Goal: Task Accomplishment & Management: Manage account settings

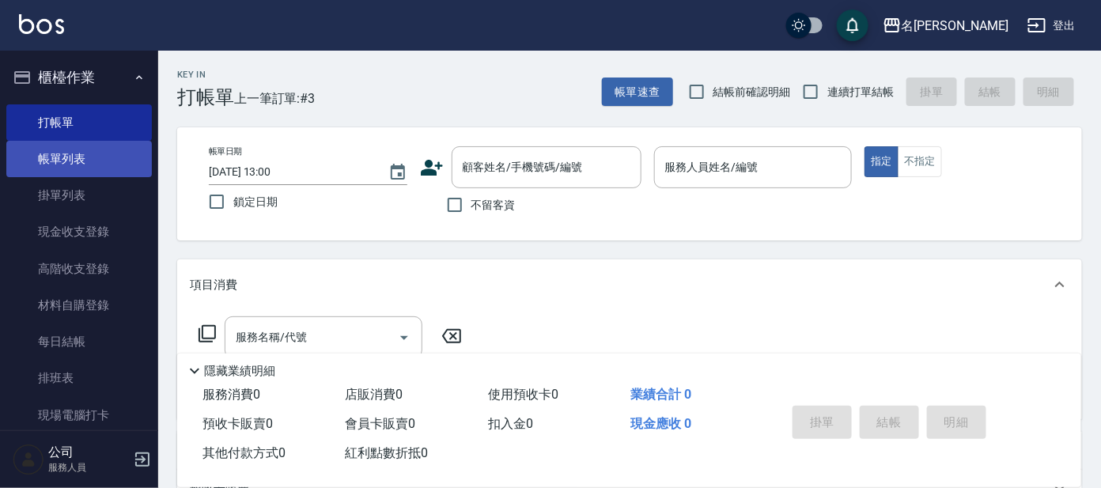
click at [74, 165] on link "帳單列表" at bounding box center [79, 159] width 146 height 36
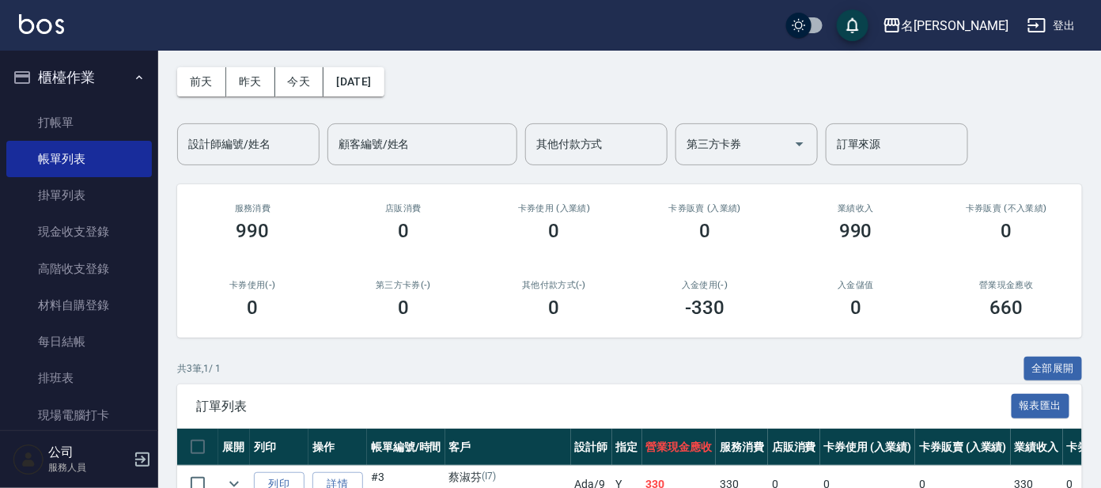
scroll to position [228, 0]
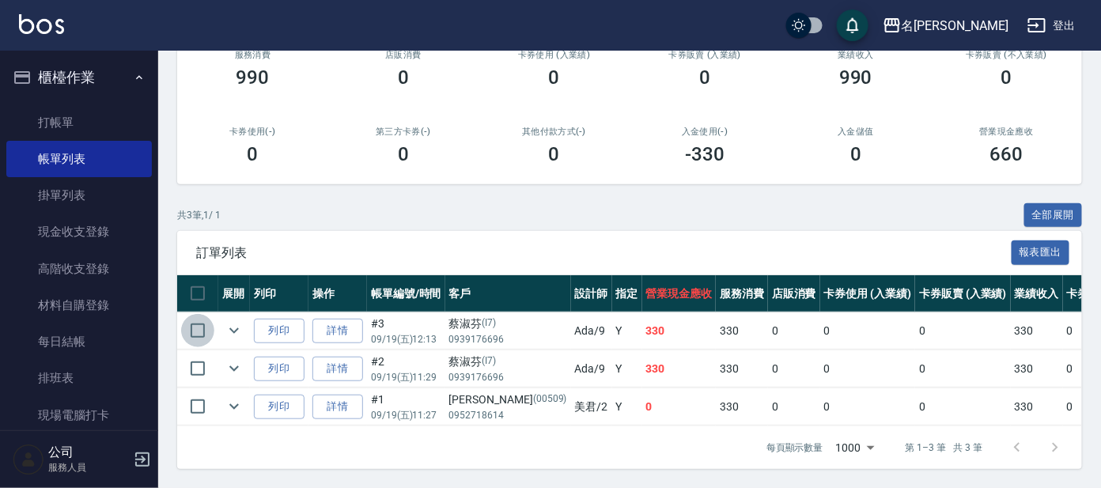
click at [199, 320] on input "checkbox" at bounding box center [197, 330] width 33 height 33
checkbox input "true"
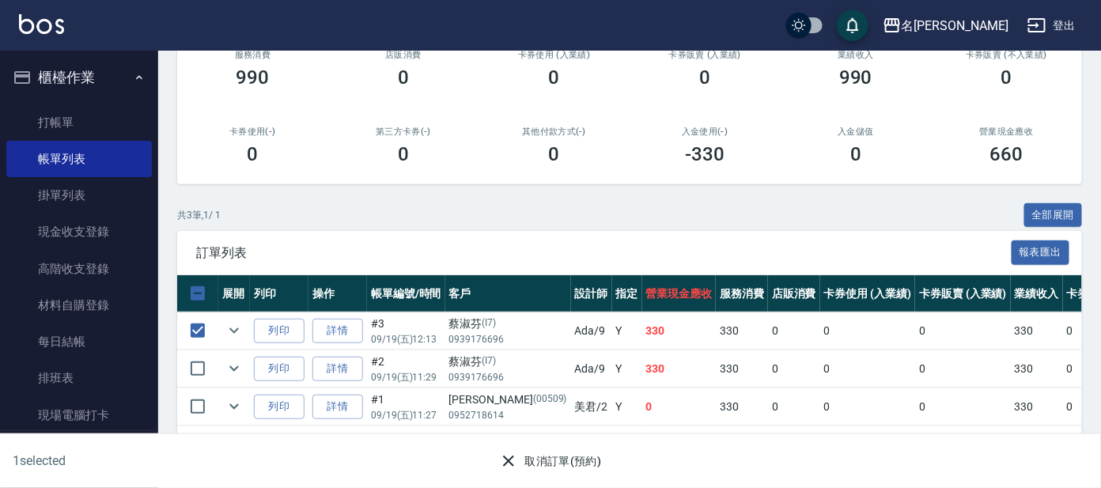
click at [540, 452] on button "取消訂單(預約)" at bounding box center [550, 461] width 115 height 29
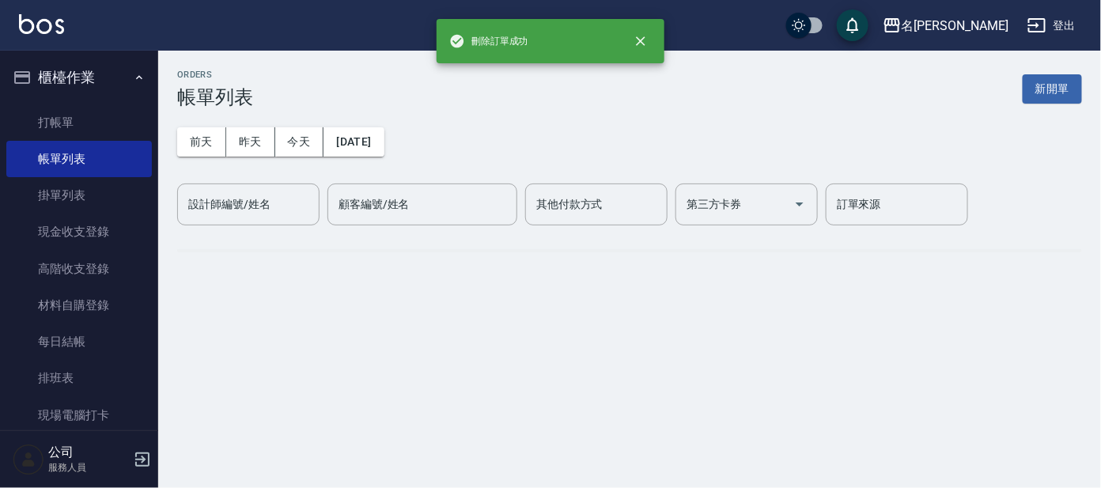
scroll to position [0, 0]
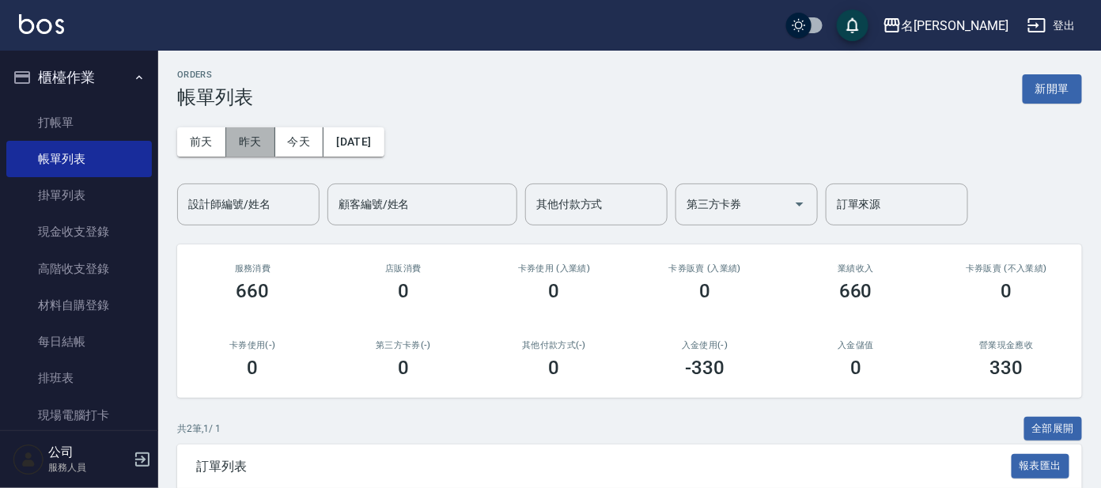
click at [239, 143] on button "昨天" at bounding box center [250, 141] width 49 height 29
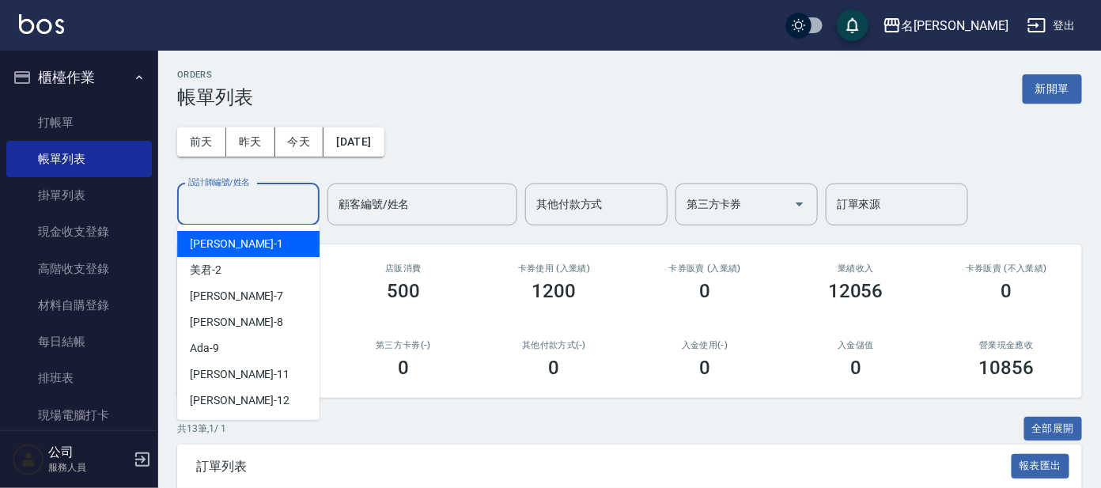
click at [230, 192] on div "設計師編號/姓名 設計師編號/姓名" at bounding box center [248, 205] width 142 height 42
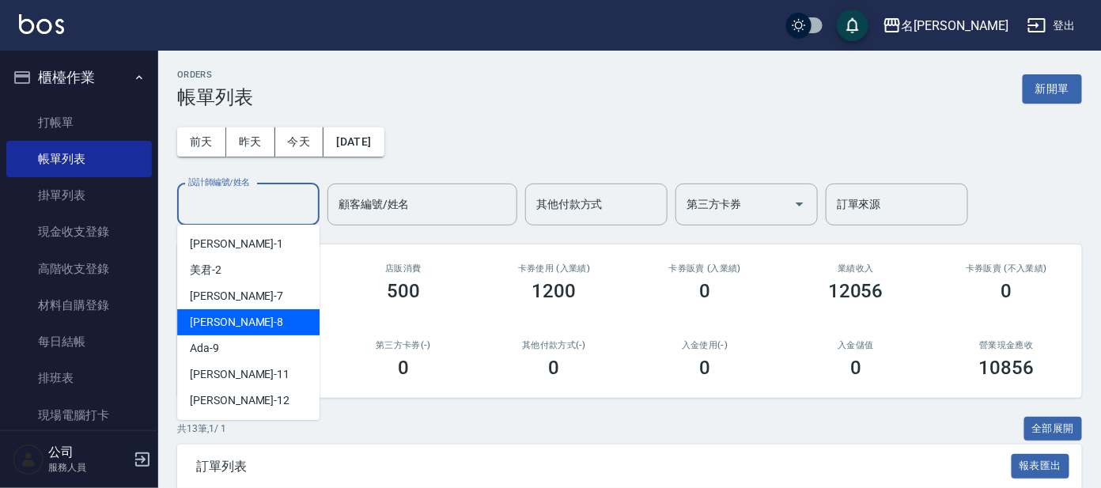
click at [229, 322] on div "[PERSON_NAME] -8" at bounding box center [248, 322] width 142 height 26
type input "[PERSON_NAME]-8"
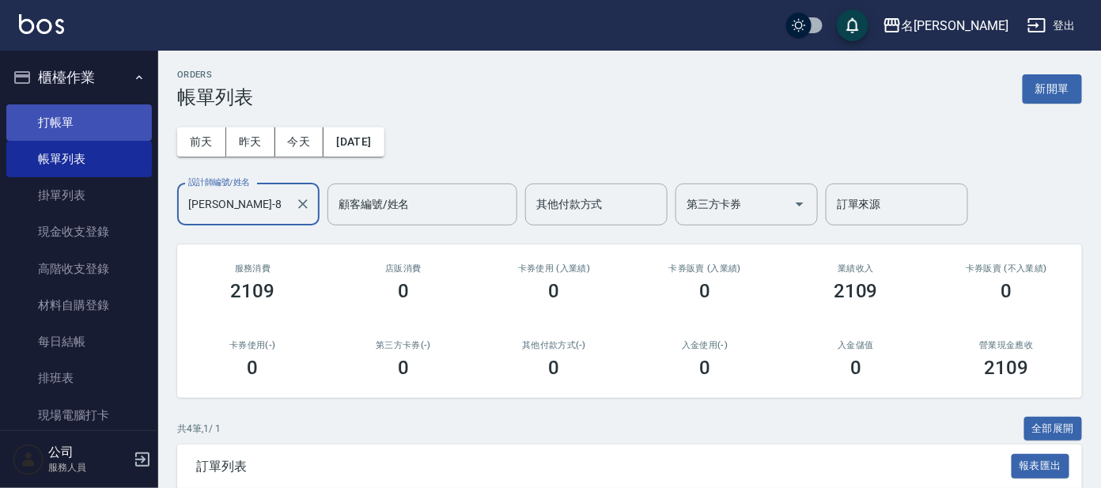
click at [70, 117] on link "打帳單" at bounding box center [79, 122] width 146 height 36
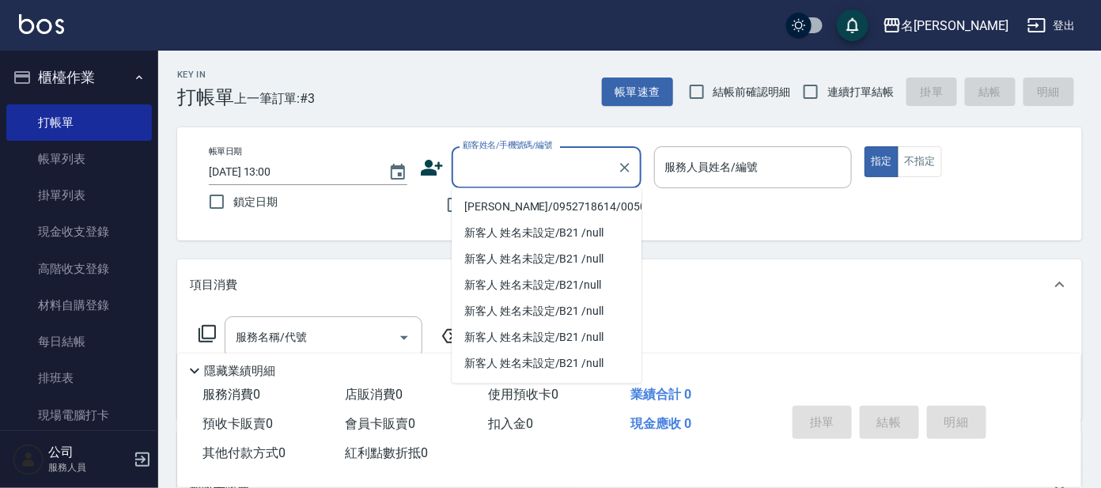
click at [523, 161] on input "顧客姓名/手機號碼/編號" at bounding box center [535, 168] width 152 height 28
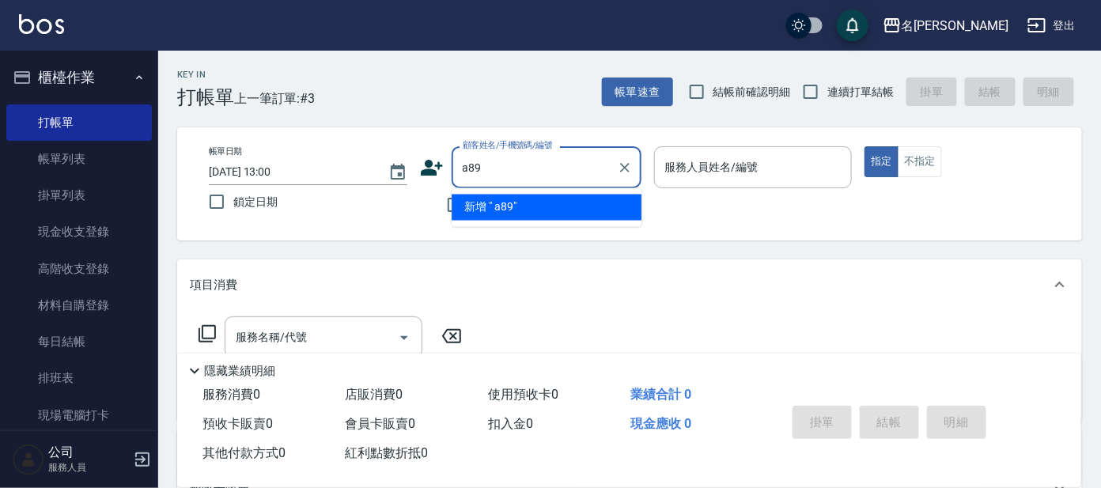
click at [471, 170] on input "a89" at bounding box center [535, 168] width 152 height 28
click at [525, 176] on input "A89" at bounding box center [535, 168] width 152 height 28
click at [526, 172] on input "A89" at bounding box center [535, 168] width 152 height 28
type input "A"
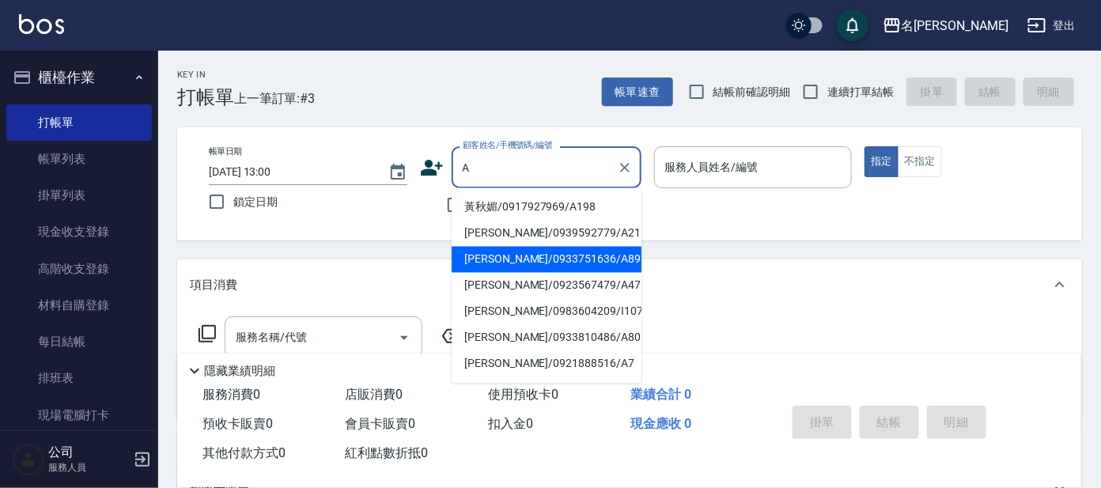
click at [464, 265] on li "[PERSON_NAME]/0933751636/A89" at bounding box center [547, 260] width 190 height 26
type input "[PERSON_NAME]/0933751636/A89"
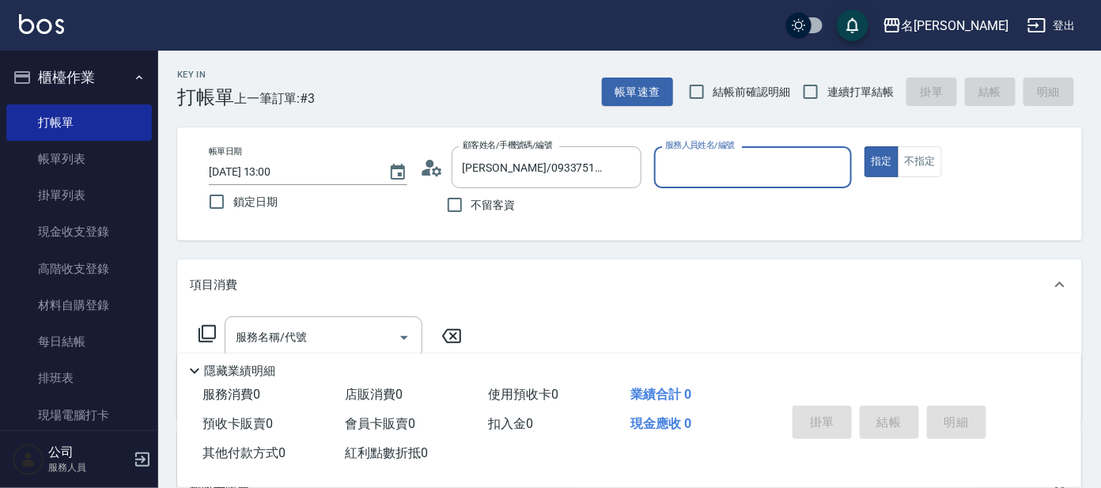
type input "[PERSON_NAME]-1"
click at [428, 171] on icon at bounding box center [426, 172] width 9 height 7
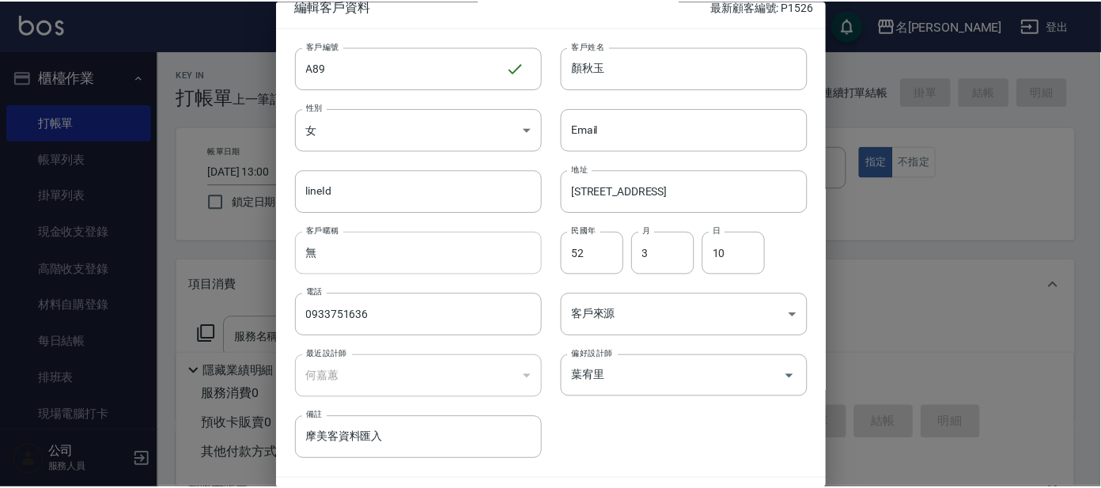
scroll to position [59, 0]
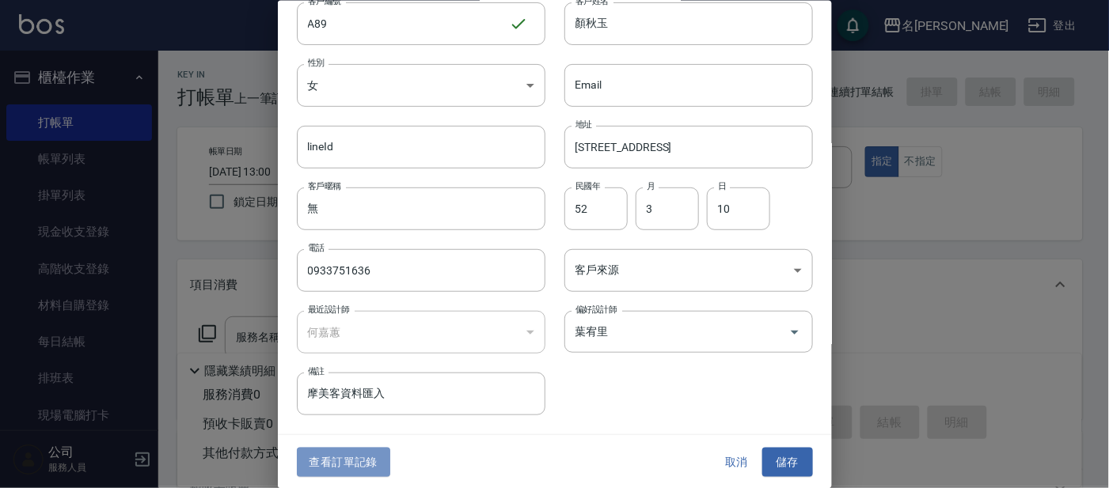
click at [315, 453] on button "查看訂單記錄" at bounding box center [343, 462] width 93 height 29
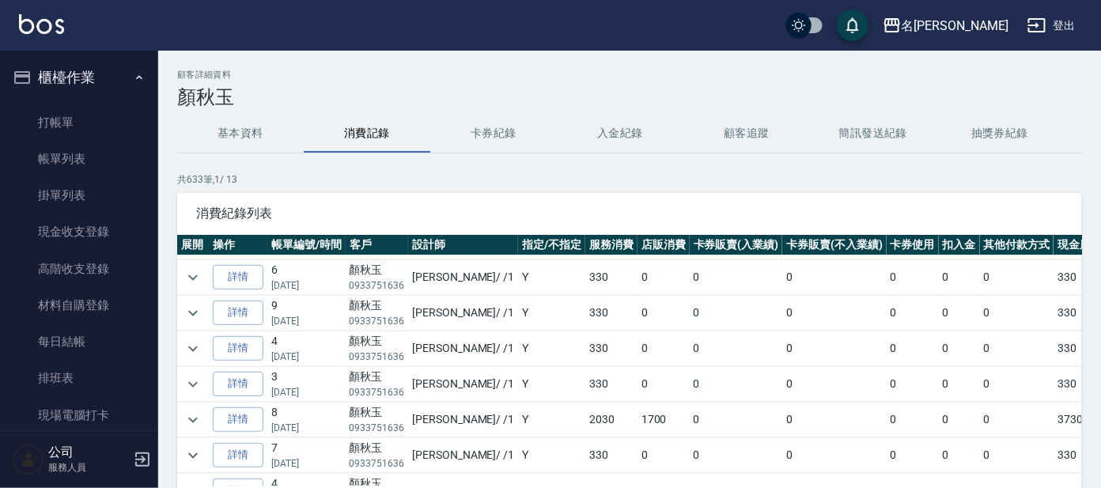
scroll to position [593, 0]
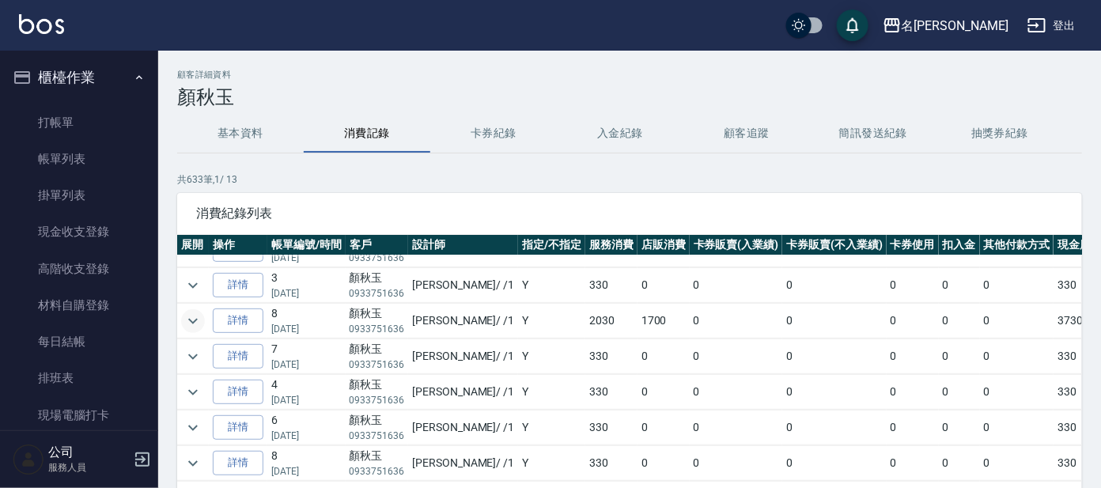
click at [190, 324] on icon "expand row" at bounding box center [193, 321] width 19 height 19
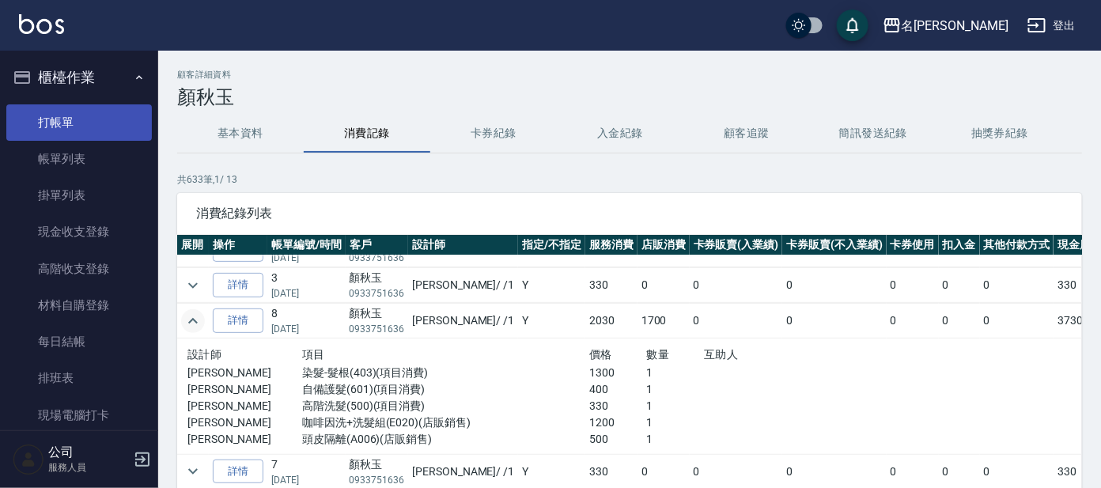
click at [84, 127] on link "打帳單" at bounding box center [79, 122] width 146 height 36
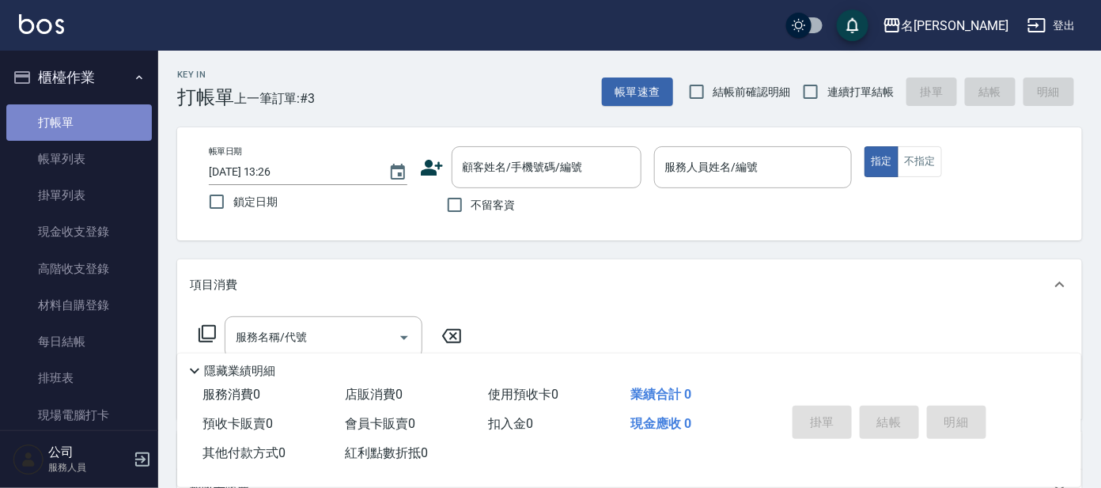
click at [86, 127] on link "打帳單" at bounding box center [79, 122] width 146 height 36
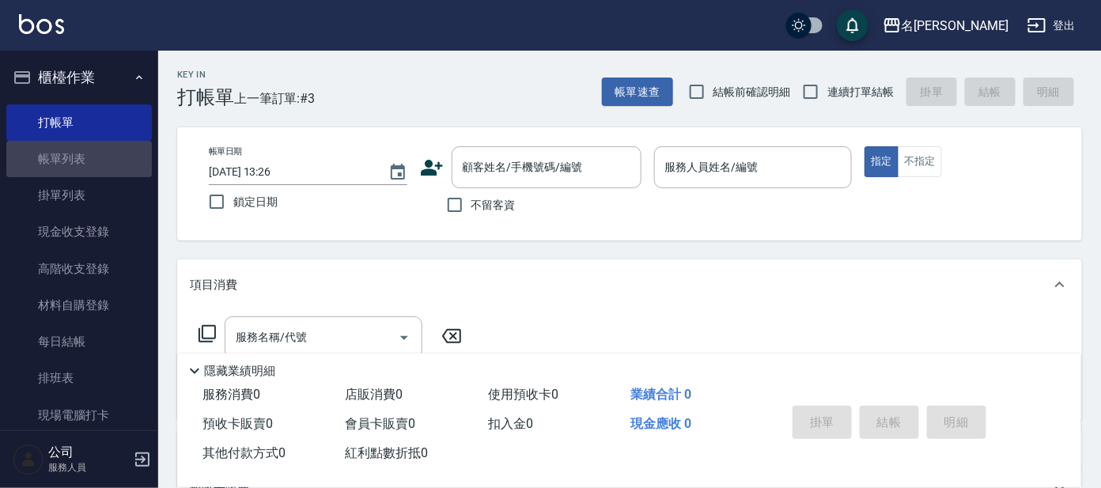
drag, startPoint x: 126, startPoint y: 151, endPoint x: 746, endPoint y: 226, distance: 624.9
click at [126, 152] on link "帳單列表" at bounding box center [79, 159] width 146 height 36
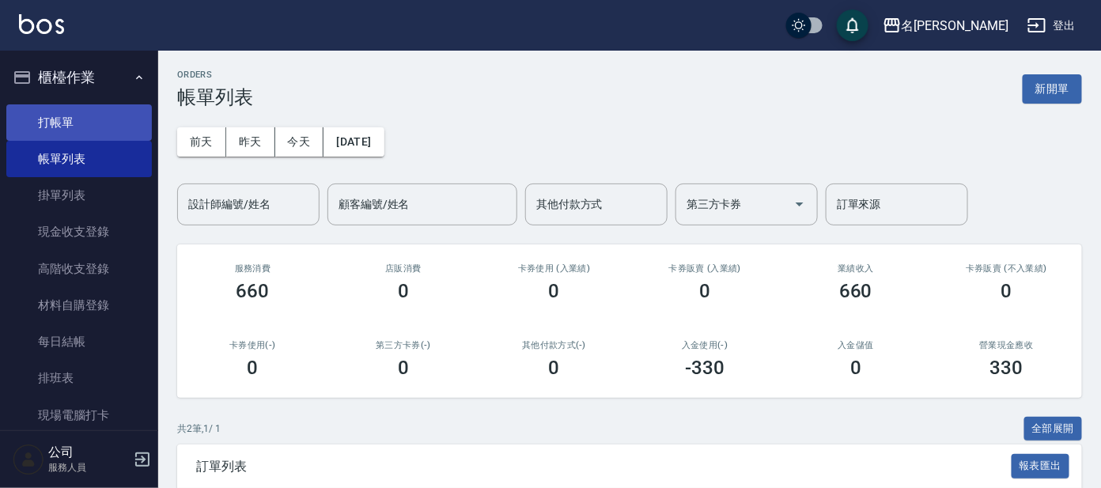
click at [36, 115] on link "打帳單" at bounding box center [79, 122] width 146 height 36
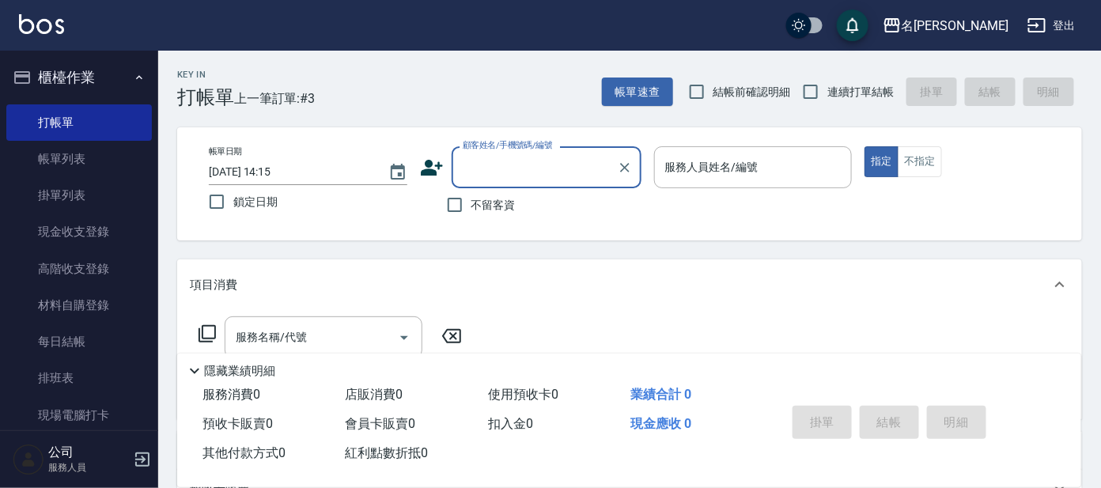
click at [481, 170] on input "顧客姓名/手機號碼/編號" at bounding box center [535, 168] width 152 height 28
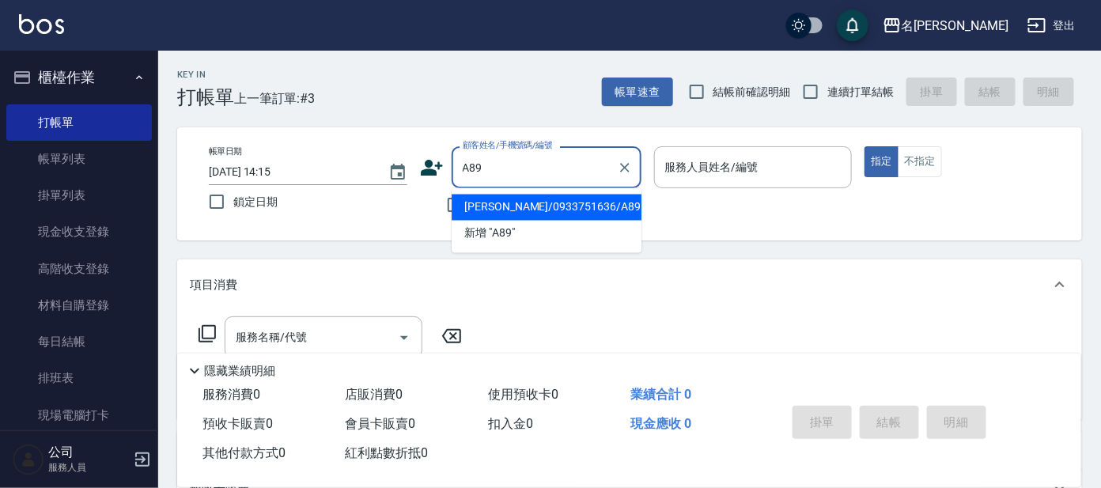
click at [532, 204] on li "[PERSON_NAME]/0933751636/A89" at bounding box center [547, 208] width 190 height 26
type input "[PERSON_NAME]/0933751636/A89"
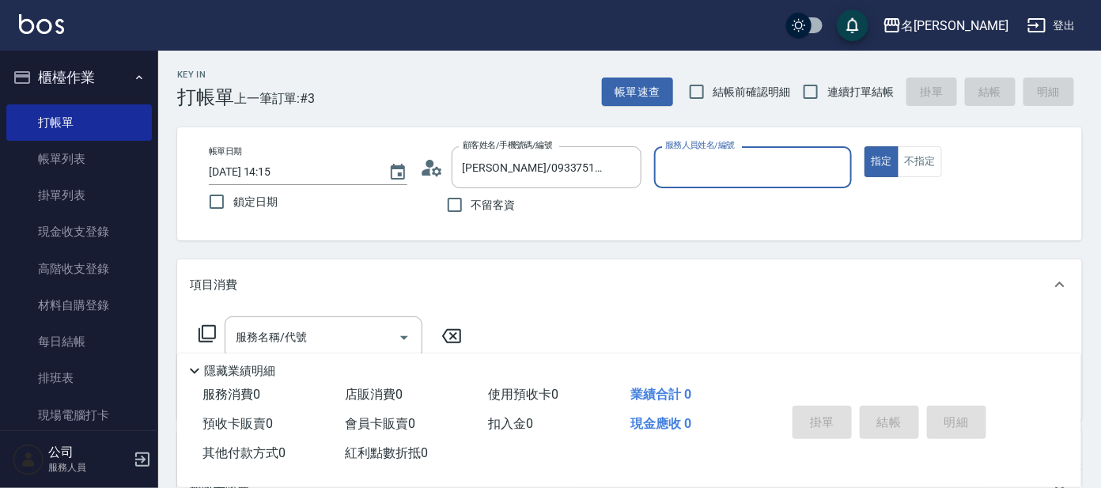
type input "[PERSON_NAME]-1"
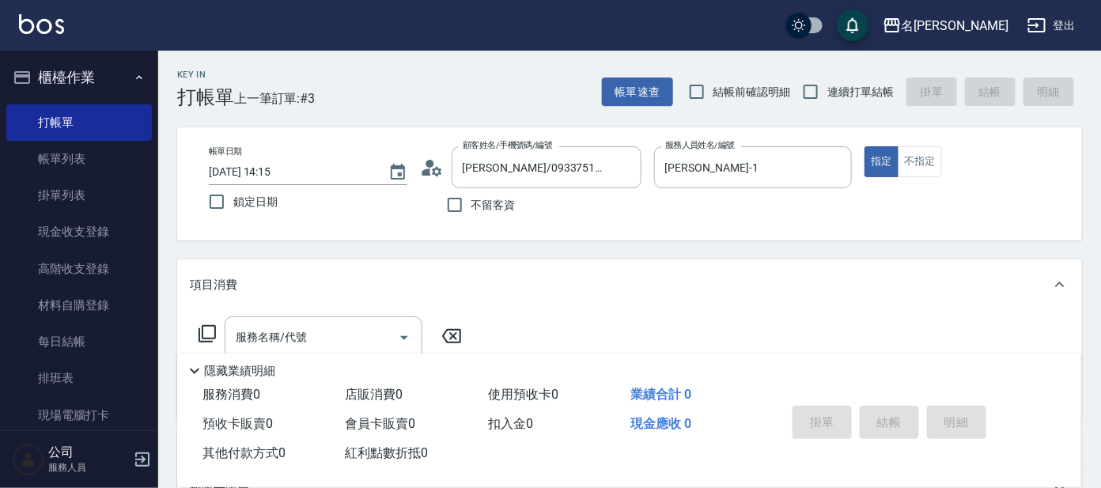
click at [433, 156] on icon at bounding box center [432, 168] width 24 height 24
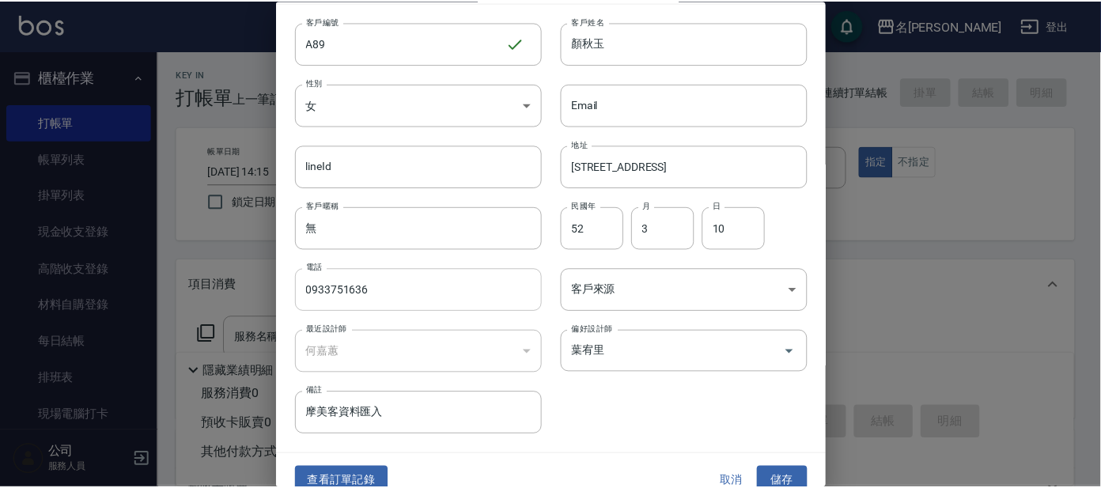
scroll to position [59, 0]
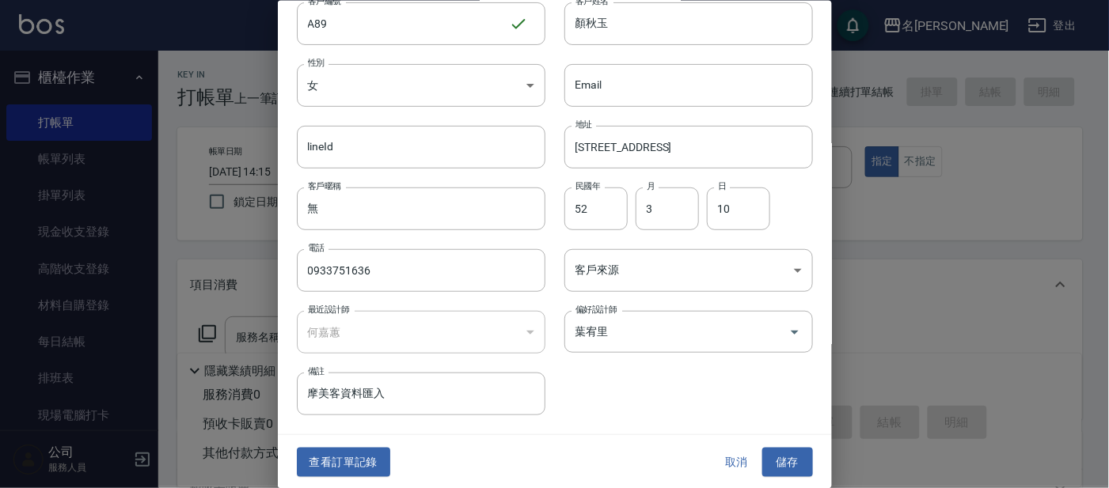
click at [955, 220] on div at bounding box center [554, 244] width 1109 height 488
click at [729, 461] on button "取消" at bounding box center [736, 462] width 51 height 29
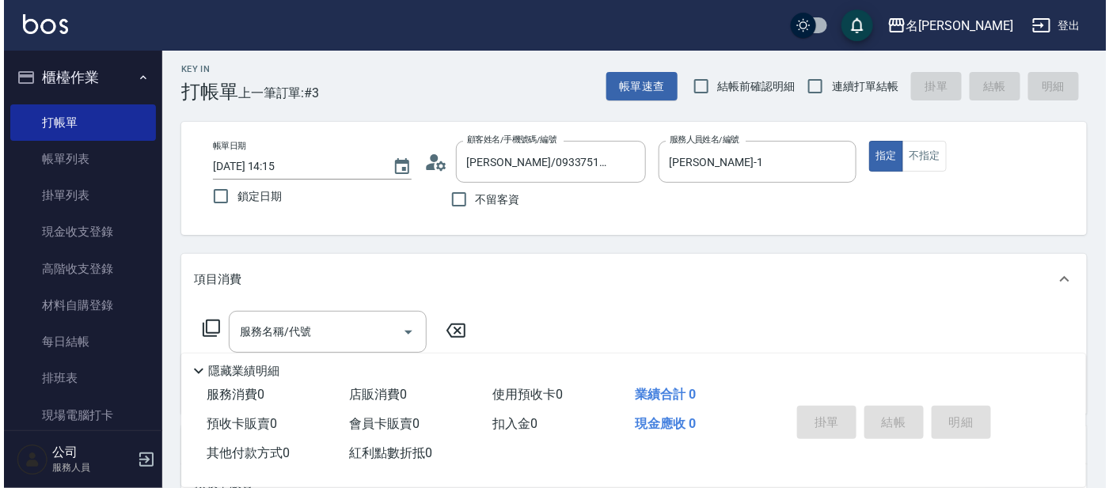
scroll to position [0, 0]
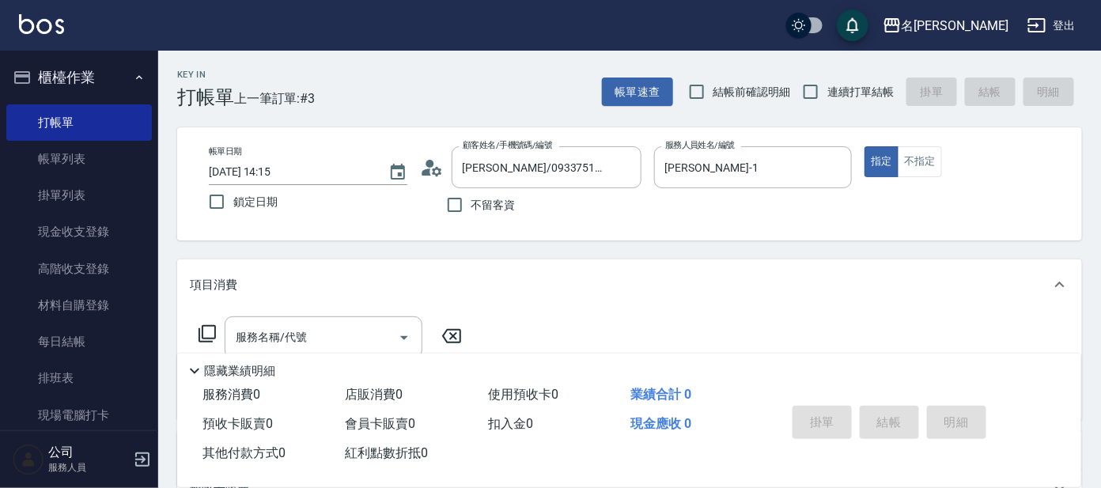
click at [433, 167] on icon at bounding box center [432, 168] width 24 height 24
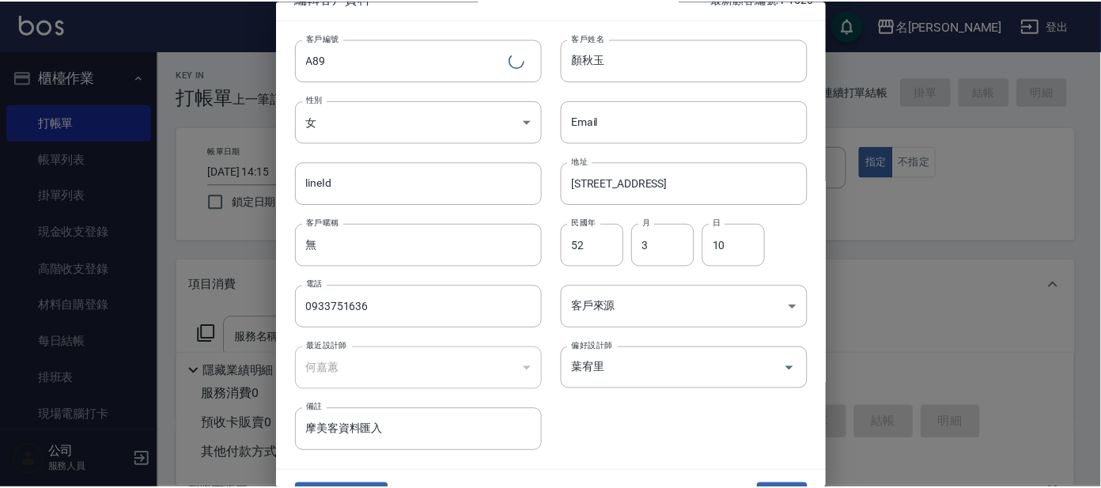
scroll to position [59, 0]
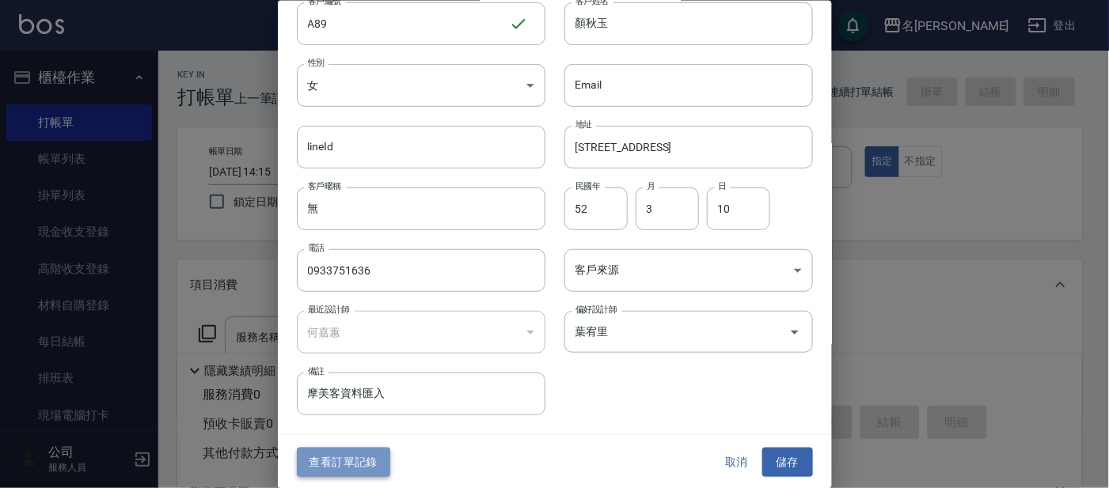
click at [356, 459] on button "查看訂單記錄" at bounding box center [343, 462] width 93 height 29
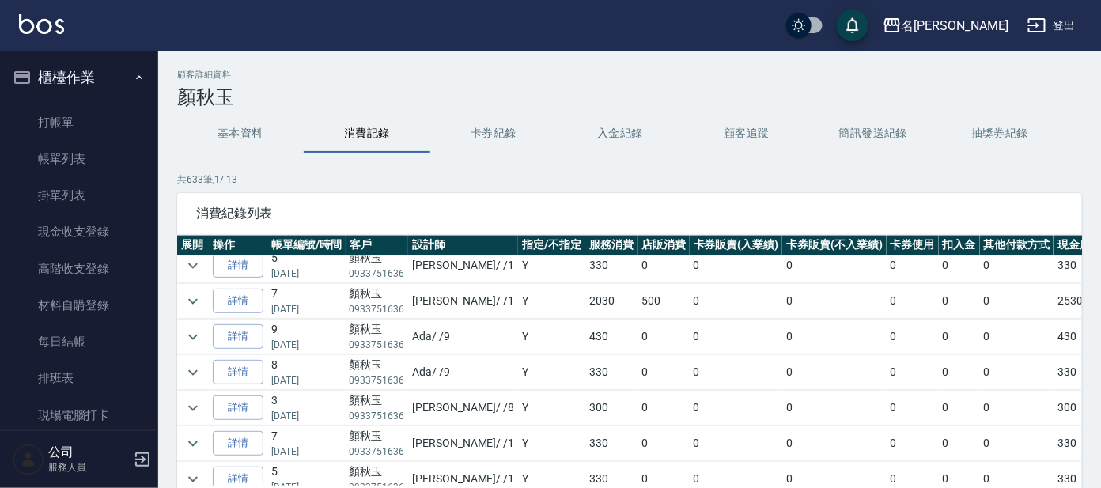
scroll to position [1285, 0]
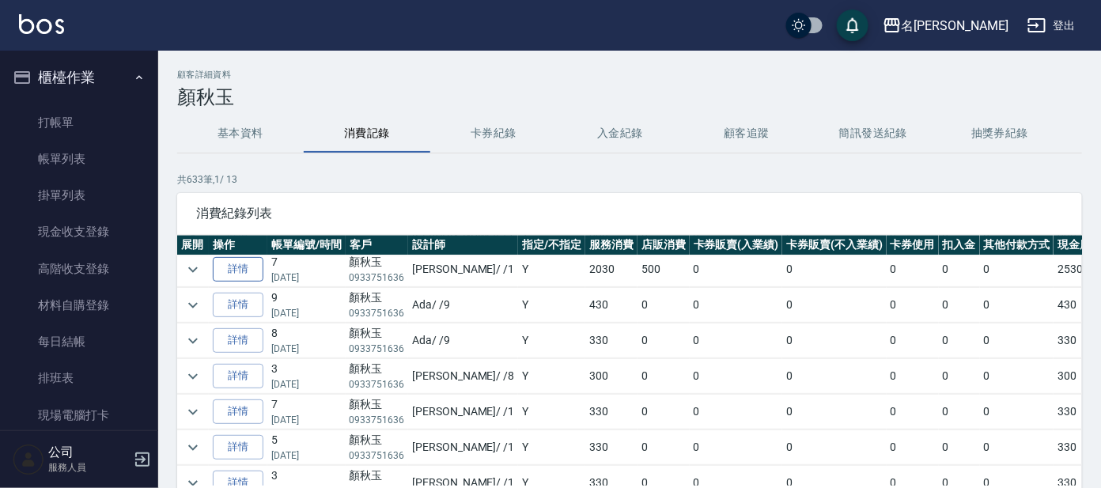
click at [244, 270] on link "詳情" at bounding box center [238, 269] width 51 height 25
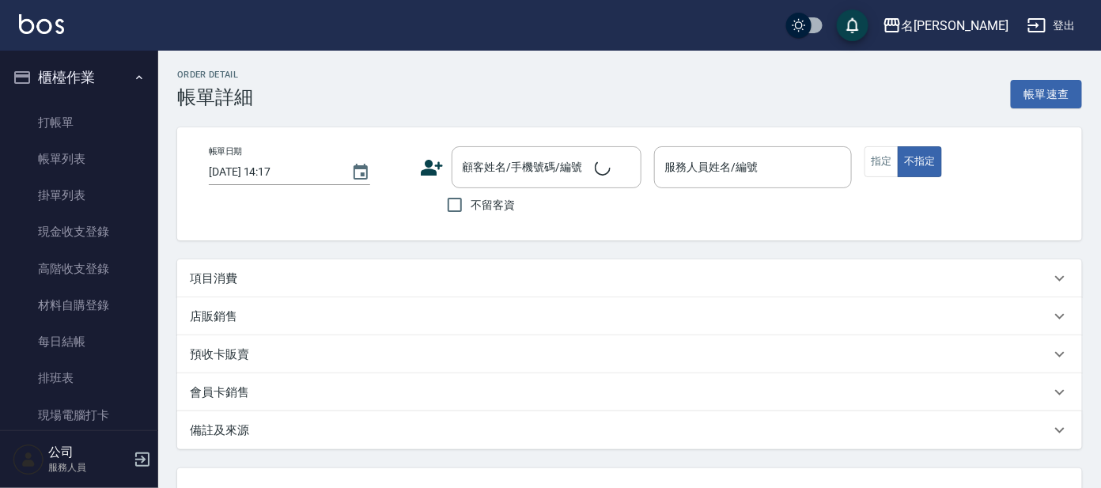
scroll to position [28, 0]
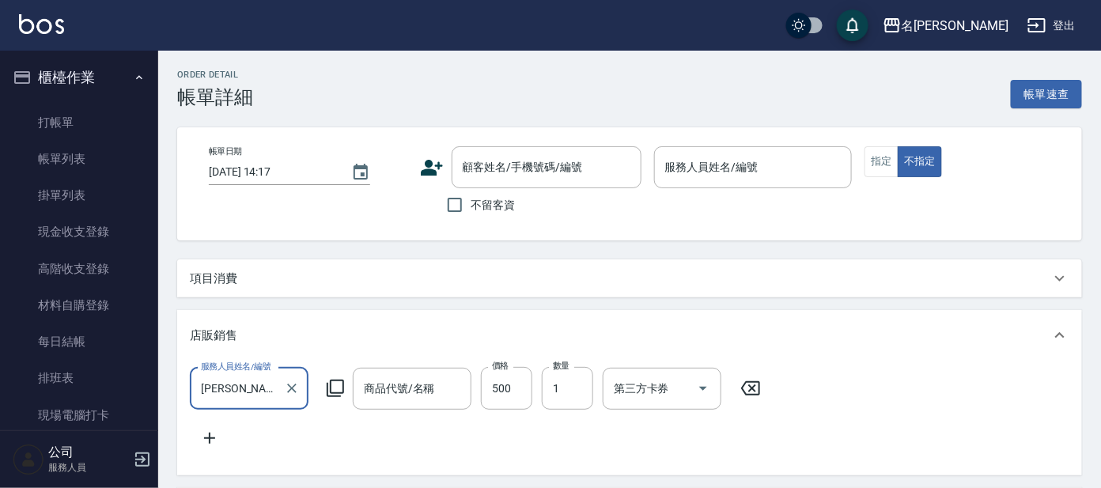
type input "[DATE] 14:12"
type input "[PERSON_NAME]-1"
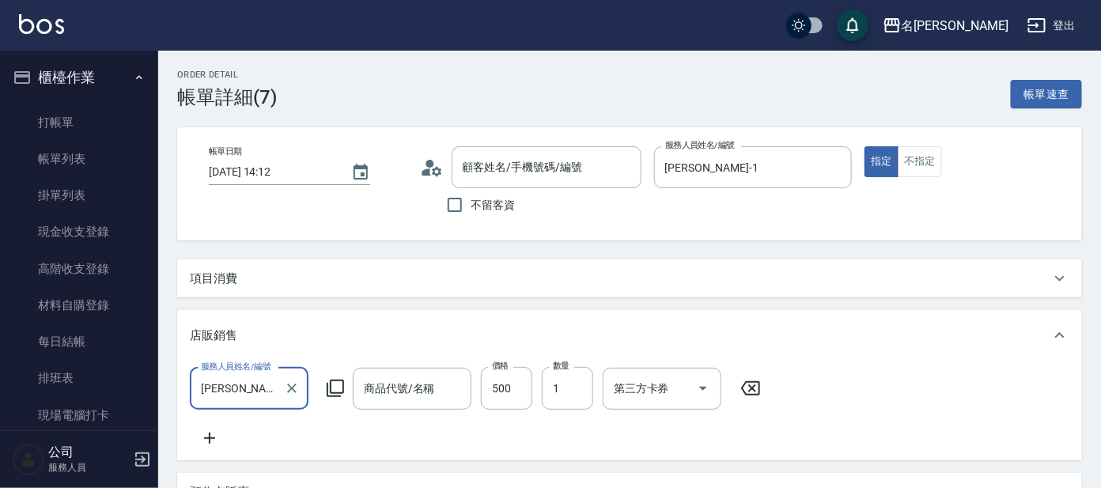
type input "頭皮隔離"
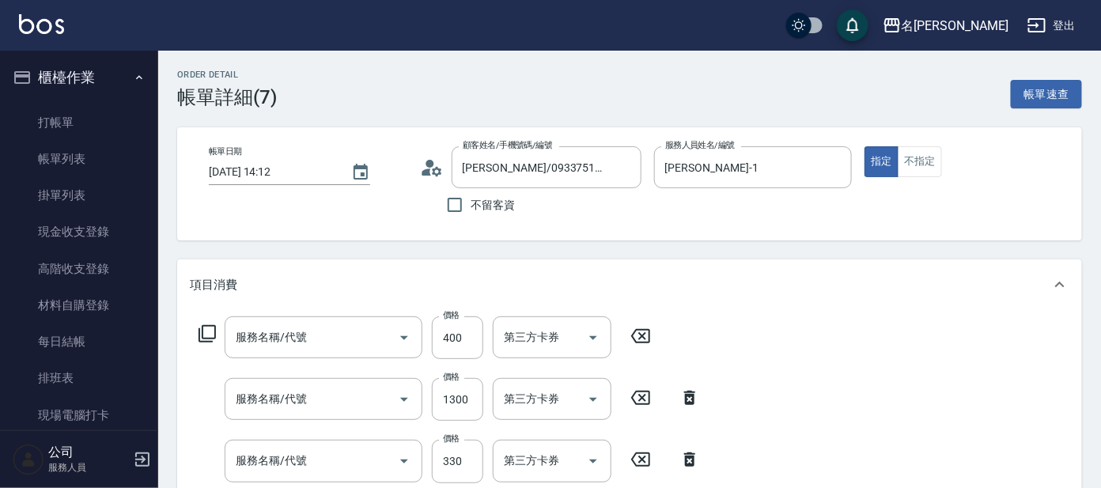
type input "[PERSON_NAME]/0933751636/A89"
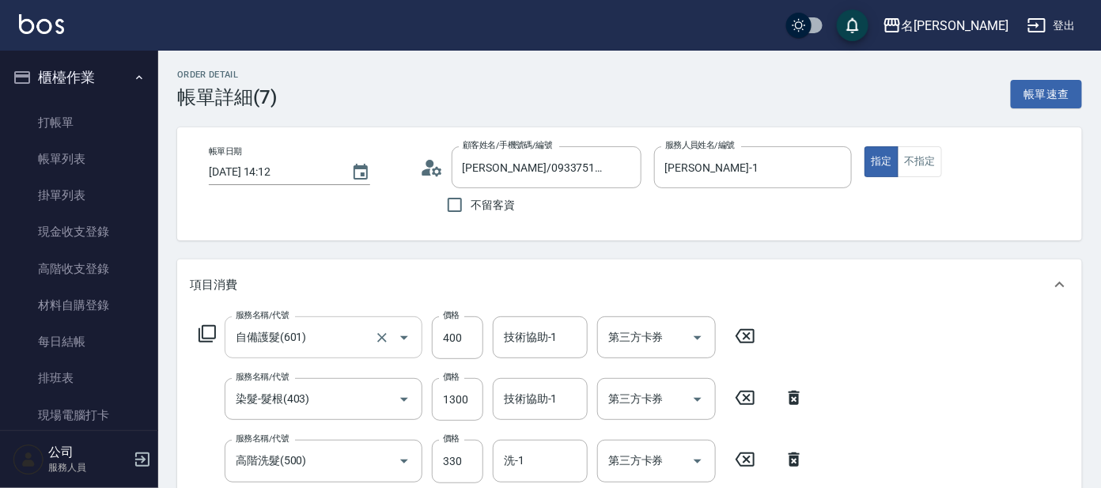
type input "自備護髮(601)"
type input "染髮-髮根(403)"
type input "高階洗髮(500)"
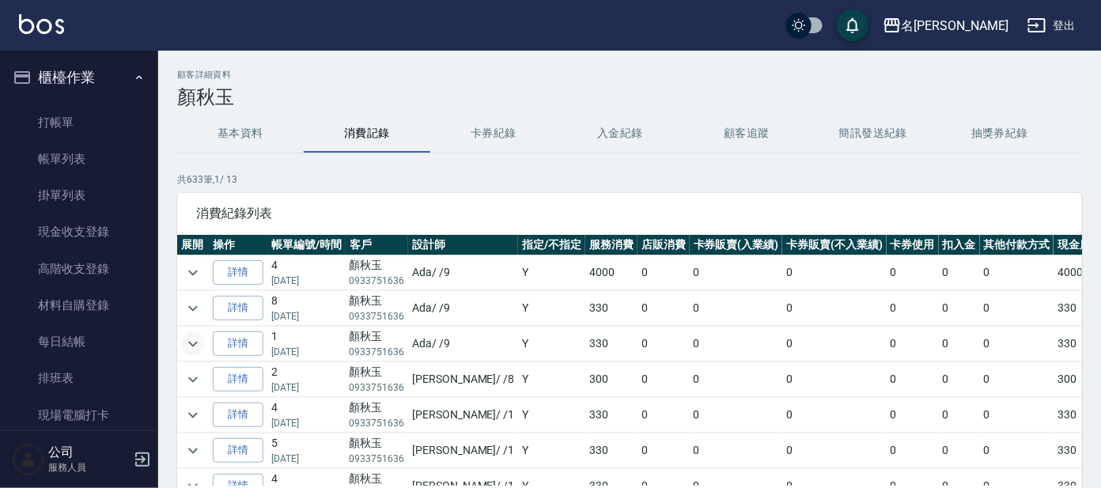
click at [187, 335] on icon "expand row" at bounding box center [193, 344] width 19 height 19
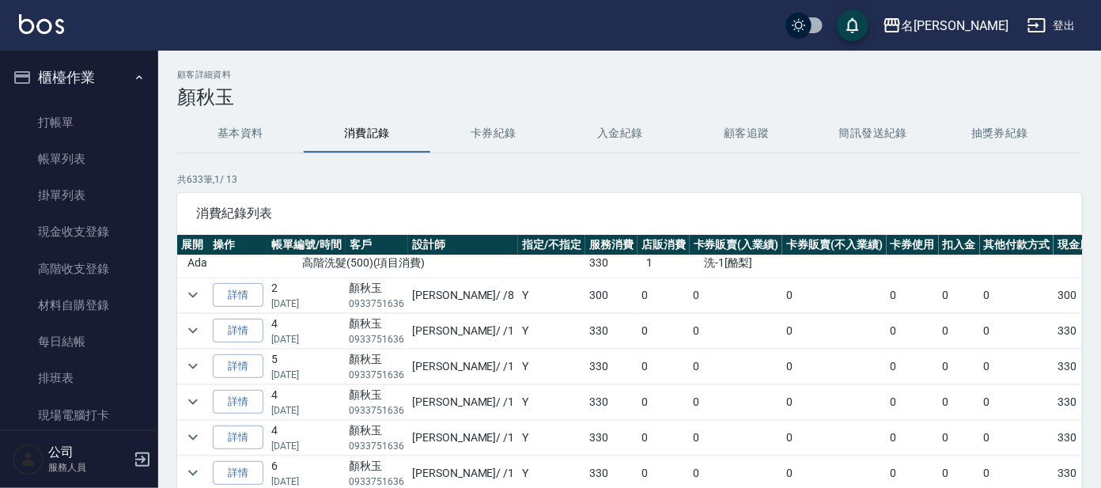
scroll to position [98, 0]
